Goal: Task Accomplishment & Management: Use online tool/utility

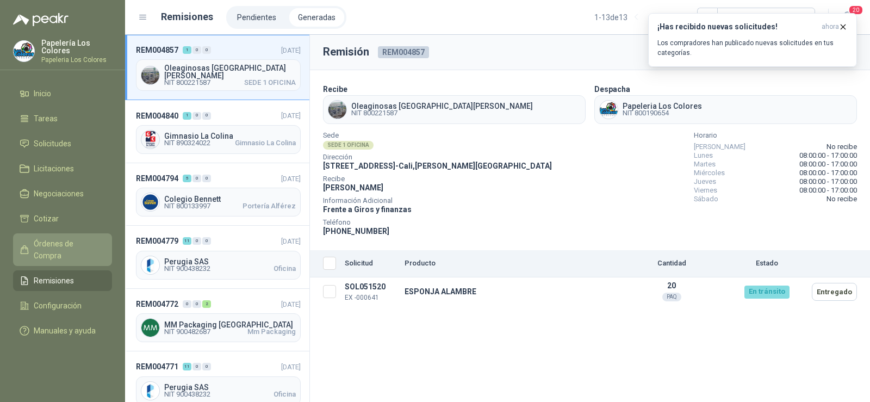
click at [68, 242] on span "Órdenes de Compra" at bounding box center [68, 250] width 68 height 24
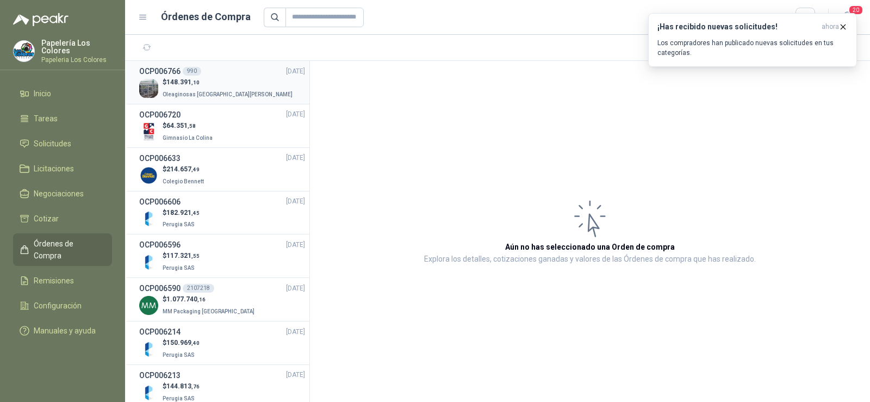
click at [192, 91] on span "Oleaginosas [GEOGRAPHIC_DATA][PERSON_NAME]" at bounding box center [228, 94] width 130 height 6
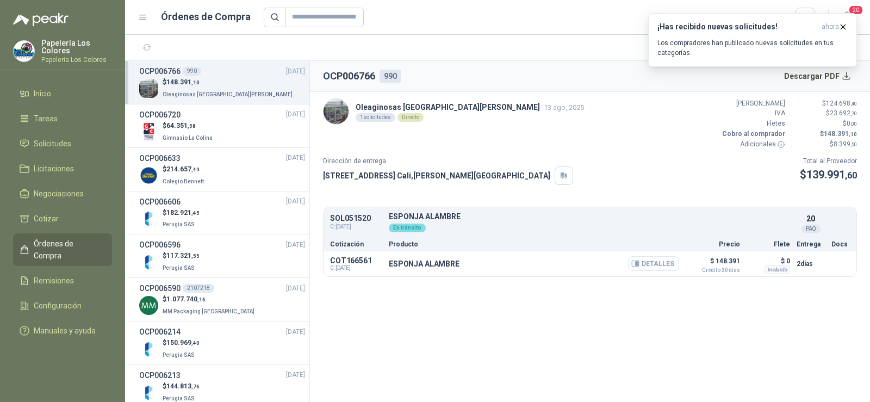
click at [666, 266] on button "Detalles" at bounding box center [653, 263] width 51 height 15
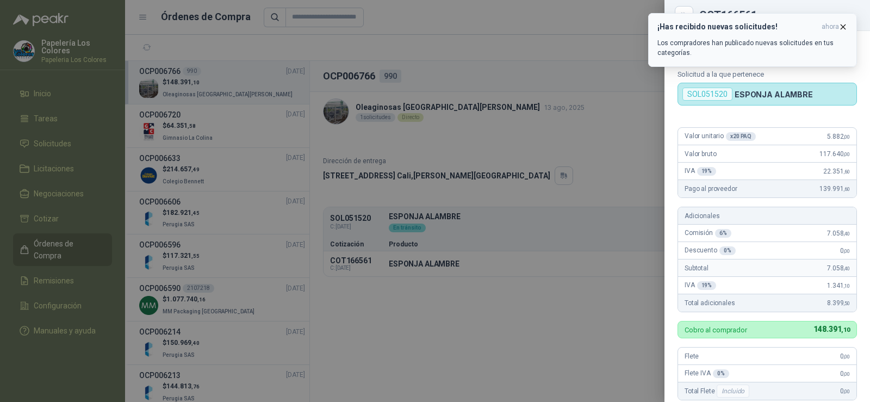
click at [844, 28] on icon "button" at bounding box center [843, 26] width 9 height 9
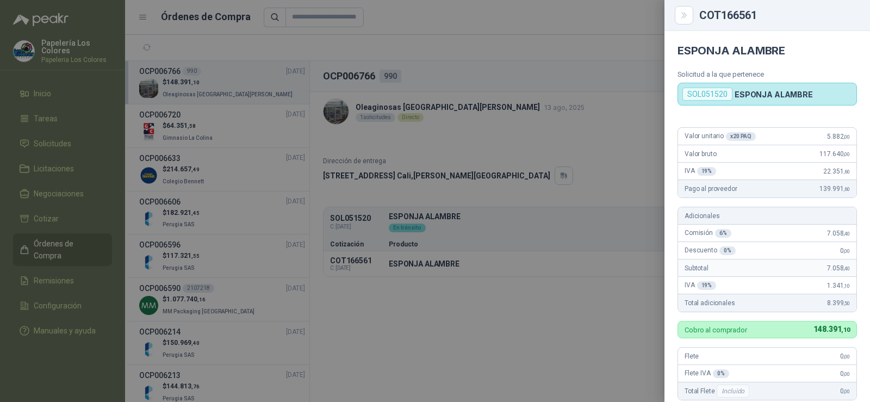
click at [228, 230] on div at bounding box center [435, 201] width 870 height 402
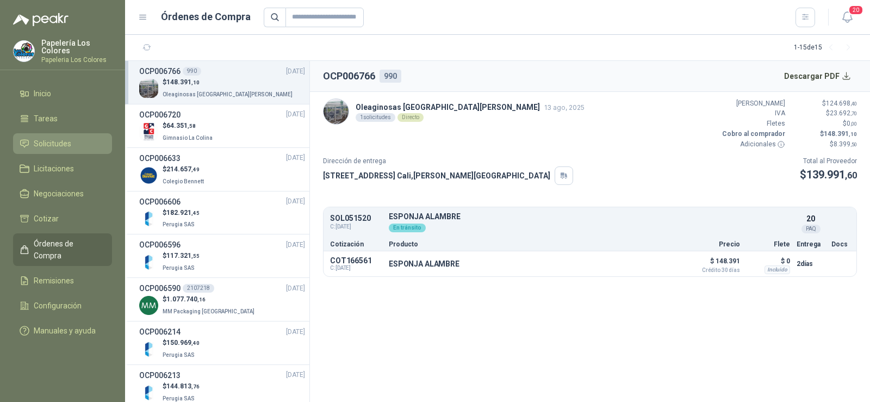
click at [46, 145] on span "Solicitudes" at bounding box center [53, 144] width 38 height 12
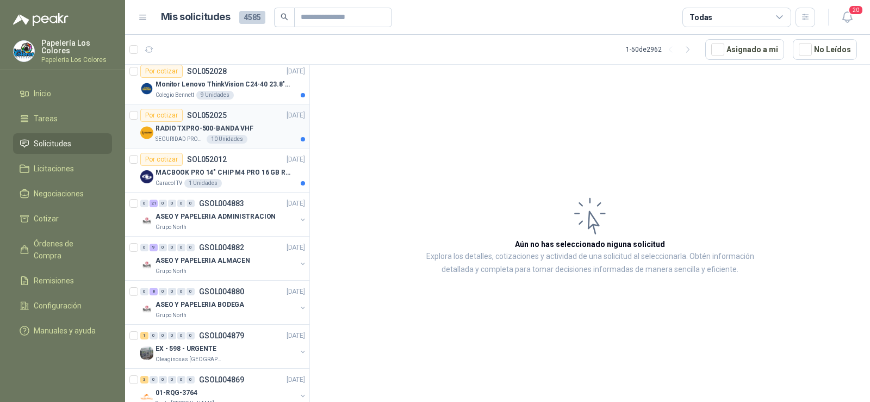
scroll to position [490, 0]
click at [229, 214] on p "ASEO Y PAPELERIA ADMINISTRACION" at bounding box center [216, 216] width 120 height 10
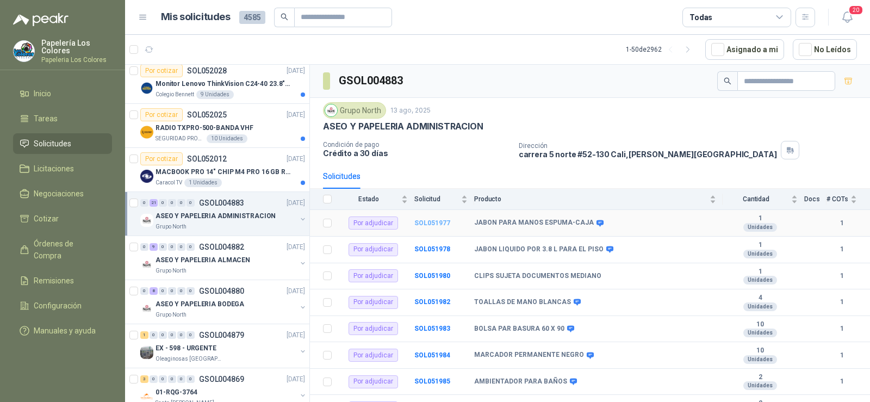
click at [441, 221] on b "SOL051977" at bounding box center [433, 223] width 36 height 8
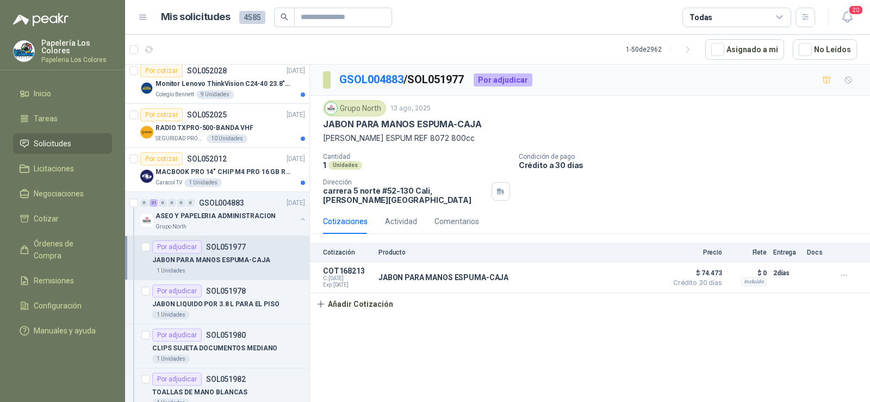
click at [690, 149] on div "Grupo North 13 ago, 2025 JABON PARA MANOS ESPUMA-CAJA [PERSON_NAME] ESPUM REF 8…" at bounding box center [590, 152] width 534 height 104
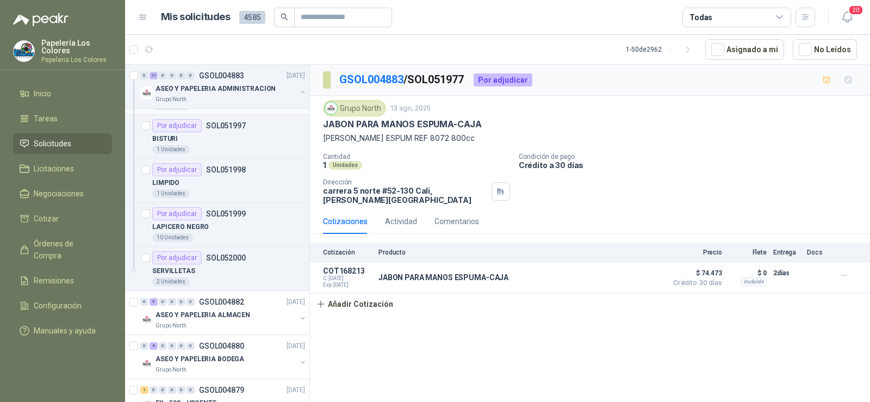
scroll to position [1415, 0]
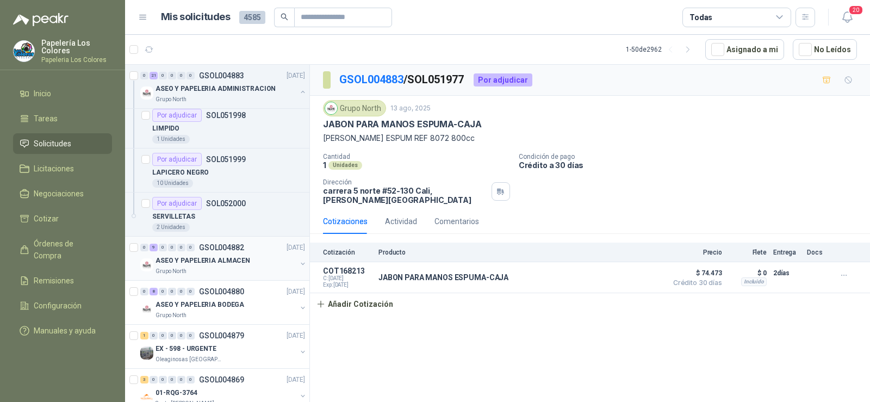
click at [182, 259] on p "ASEO Y PAPELERIA ALMACEN" at bounding box center [203, 261] width 95 height 10
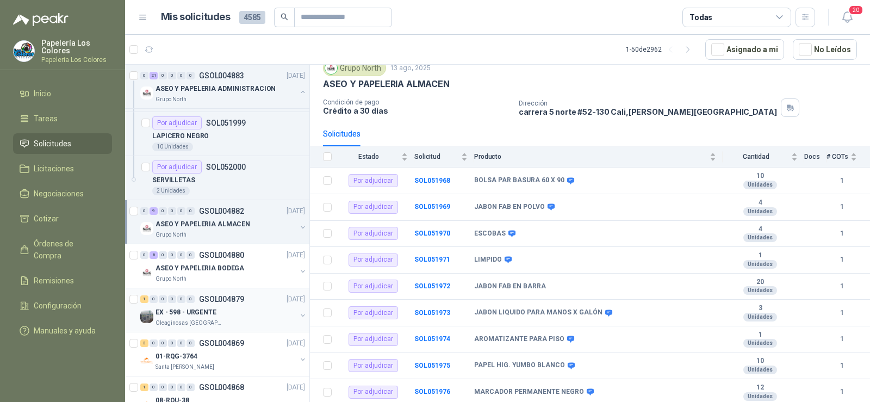
scroll to position [1469, 0]
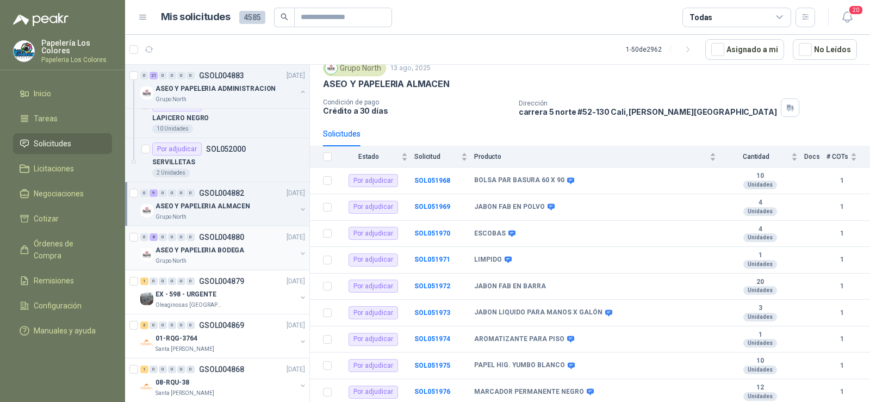
click at [174, 249] on p "ASEO Y PAPELERIA BODEGA" at bounding box center [200, 250] width 89 height 10
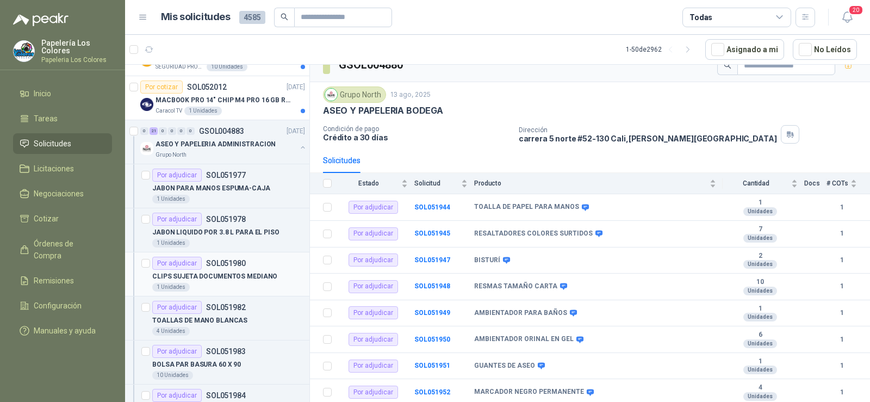
scroll to position [544, 0]
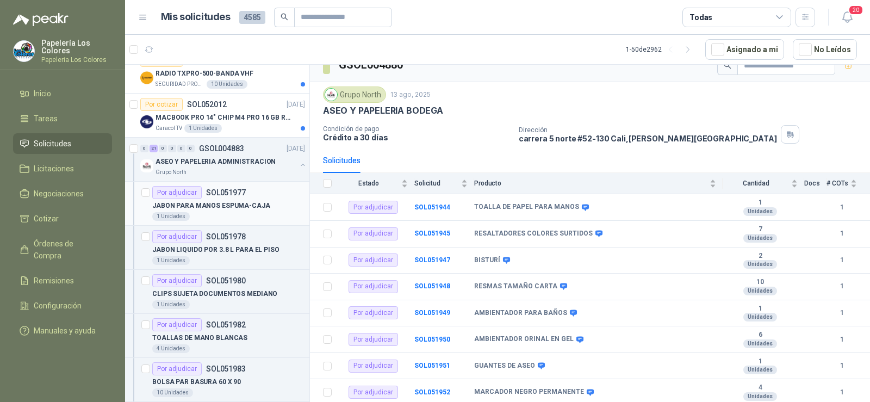
click at [226, 209] on p "JABON PARA MANOS ESPUMA-CAJA" at bounding box center [211, 206] width 118 height 10
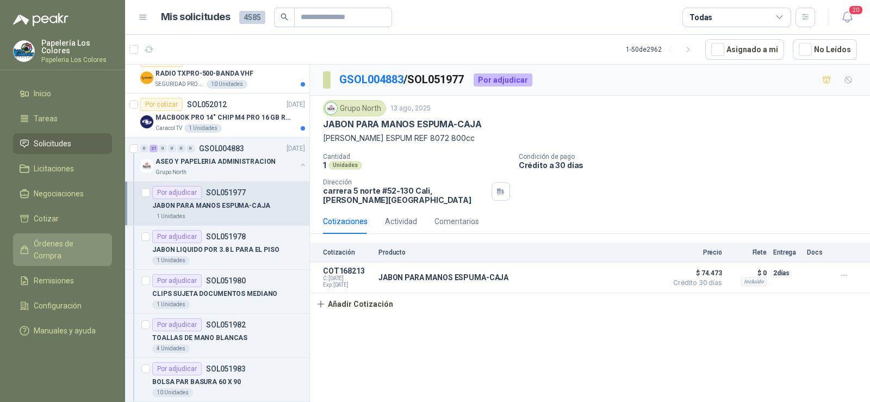
click at [61, 246] on span "Órdenes de Compra" at bounding box center [68, 250] width 68 height 24
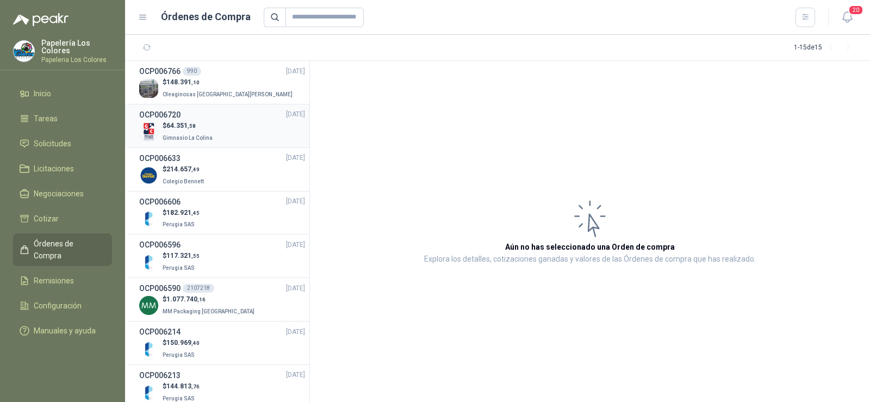
click at [184, 140] on span "Gimnasio La Colina" at bounding box center [188, 138] width 50 height 6
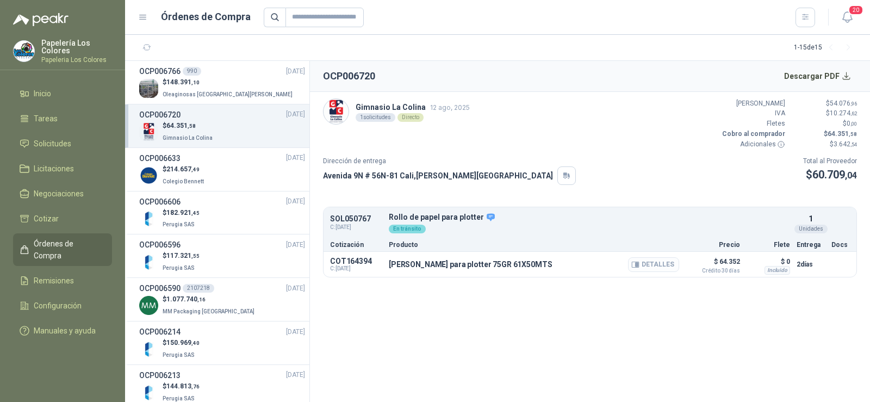
click at [637, 263] on icon "button" at bounding box center [636, 265] width 8 height 8
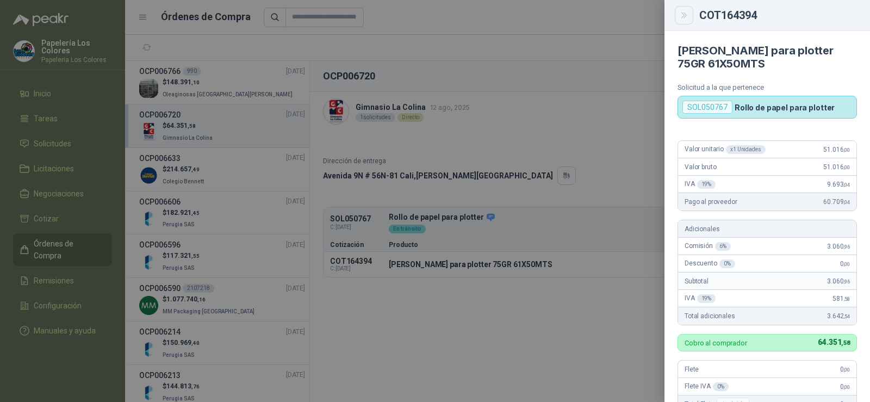
click at [682, 9] on button "Close" at bounding box center [684, 15] width 18 height 18
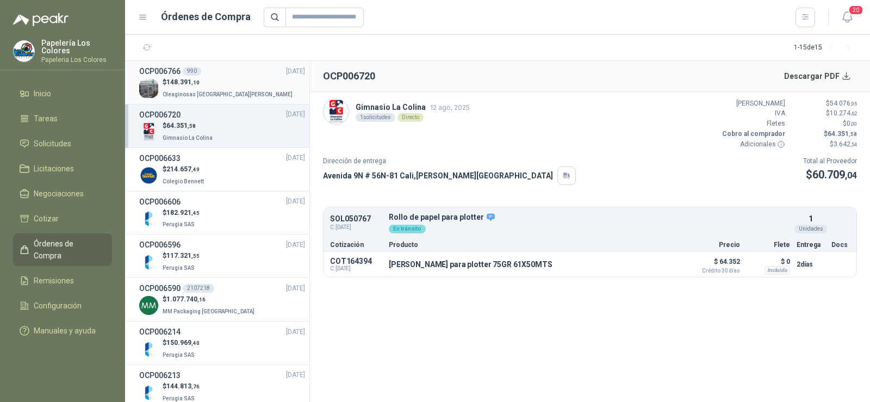
click at [208, 94] on span "Oleaginosas [GEOGRAPHIC_DATA][PERSON_NAME]" at bounding box center [228, 94] width 130 height 6
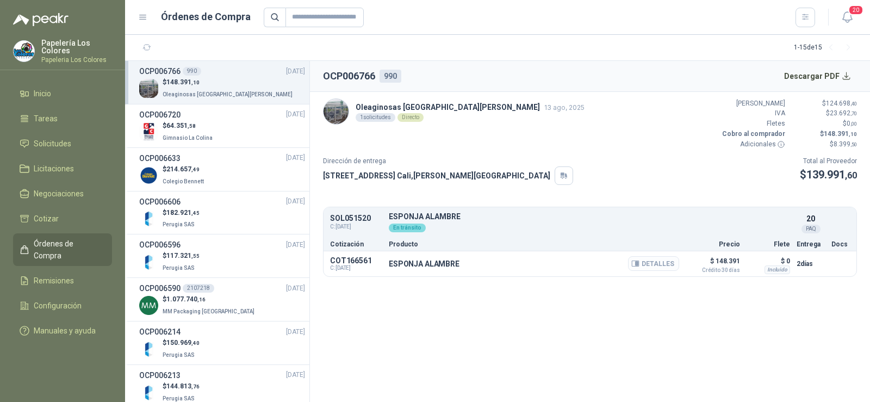
click at [655, 267] on button "Detalles" at bounding box center [653, 263] width 51 height 15
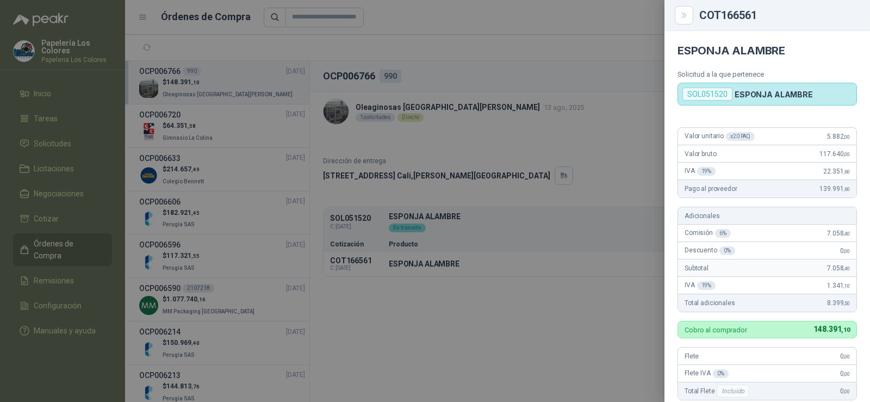
click at [510, 319] on div at bounding box center [435, 201] width 870 height 402
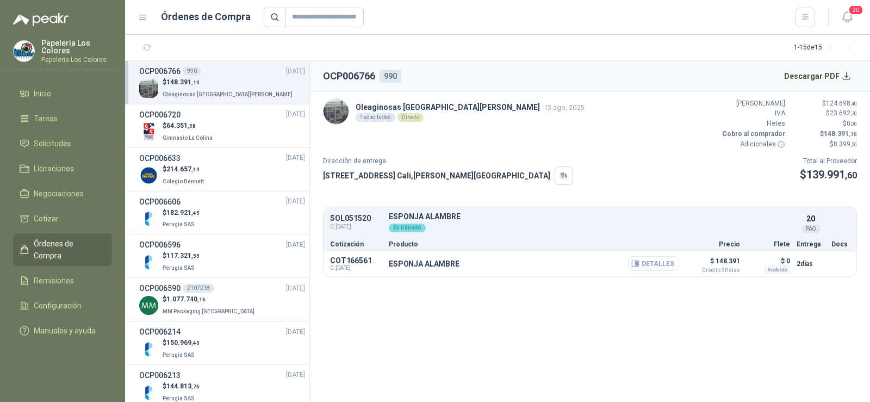
click at [657, 265] on button "Detalles" at bounding box center [653, 263] width 51 height 15
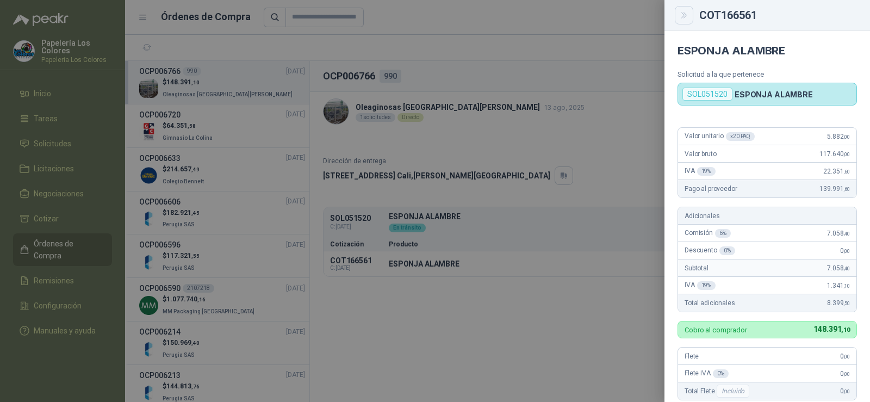
click at [680, 18] on icon "Close" at bounding box center [684, 15] width 9 height 9
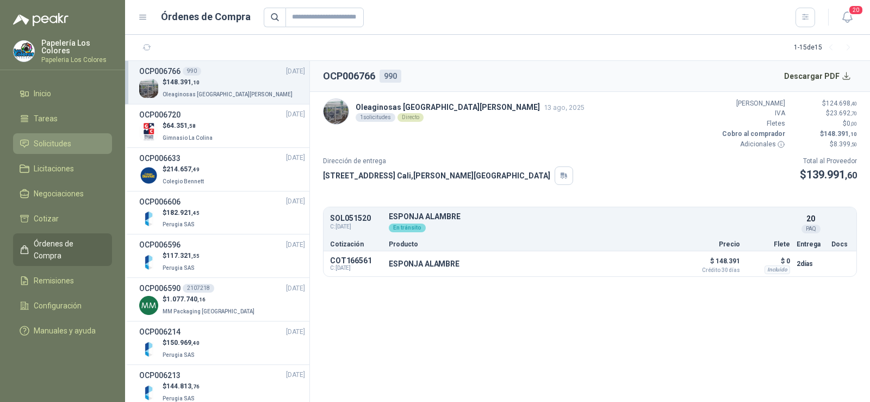
click at [66, 143] on span "Solicitudes" at bounding box center [53, 144] width 38 height 12
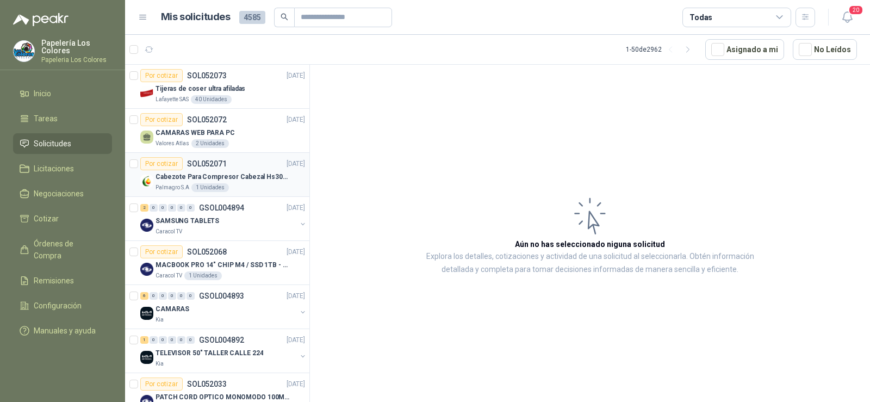
click at [214, 170] on div "Cabezote Para Compresor Cabezal Hs3065a Nuevo Marca 3hp" at bounding box center [231, 176] width 150 height 13
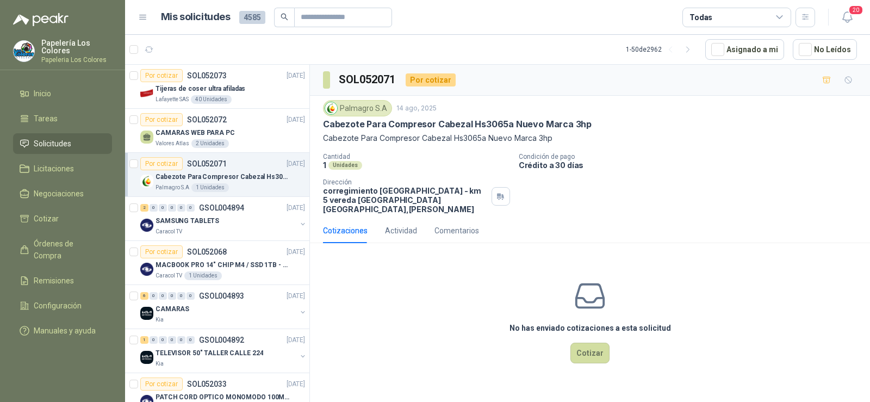
click at [195, 169] on div "Por cotizar SOL052071" at bounding box center [183, 163] width 87 height 13
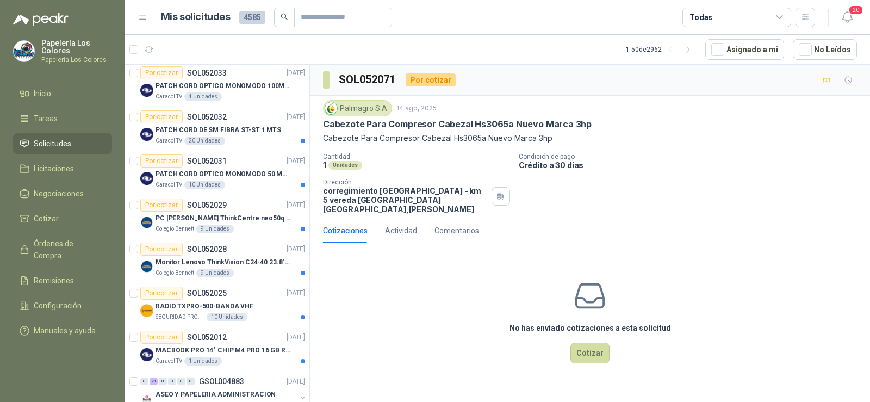
scroll to position [326, 0]
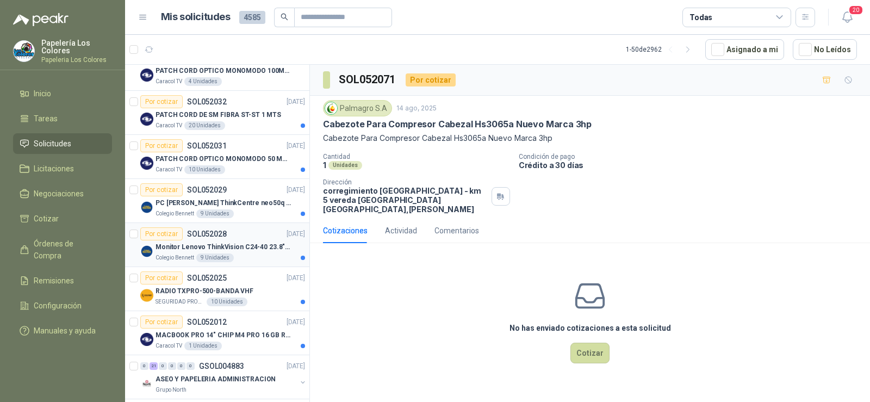
click at [181, 253] on div "Monitor Lenovo ThinkVision C24-40 23.8" 3YW" at bounding box center [231, 246] width 150 height 13
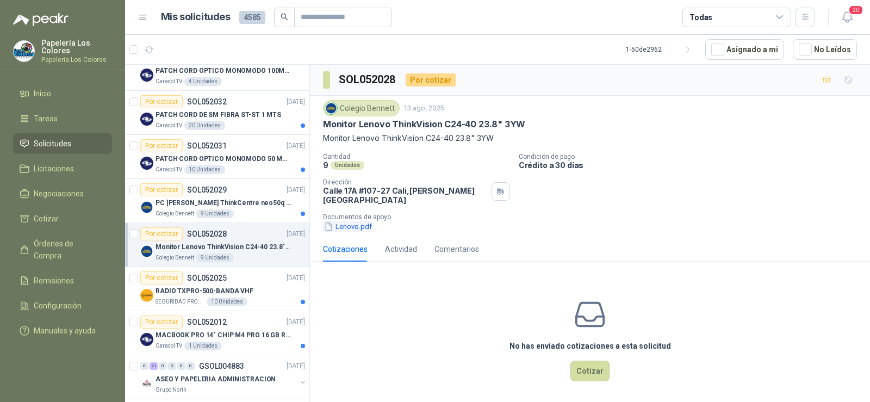
click at [359, 221] on button "Lenovo.pdf" at bounding box center [348, 226] width 50 height 11
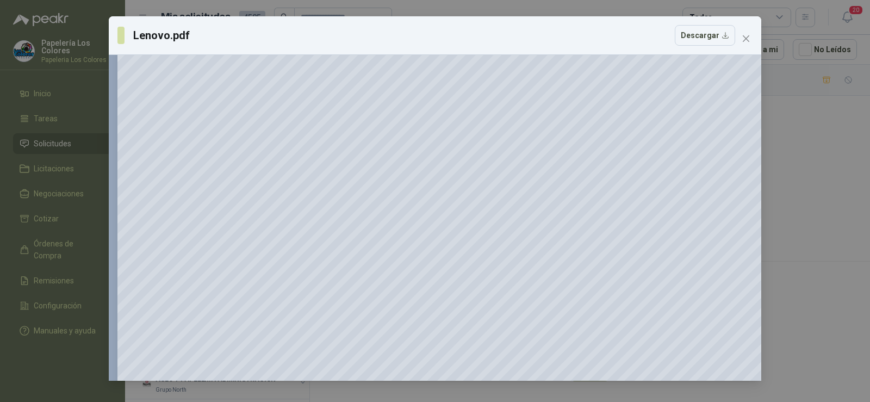
scroll to position [36, 0]
click at [743, 40] on icon "close" at bounding box center [746, 38] width 9 height 9
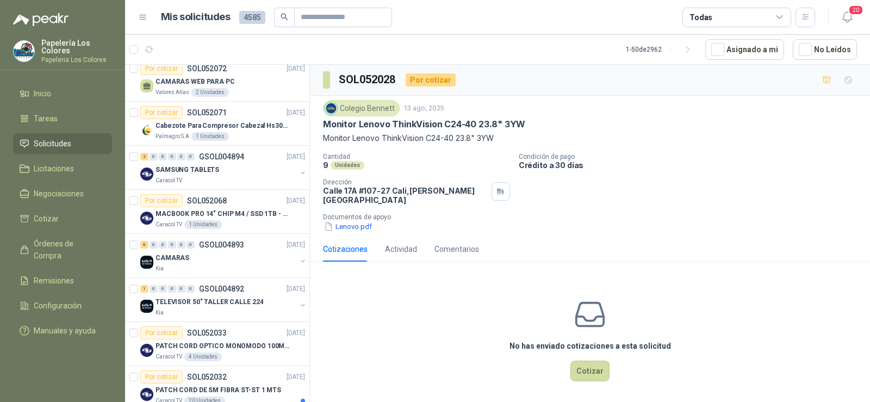
scroll to position [0, 0]
